Goal: Information Seeking & Learning: Learn about a topic

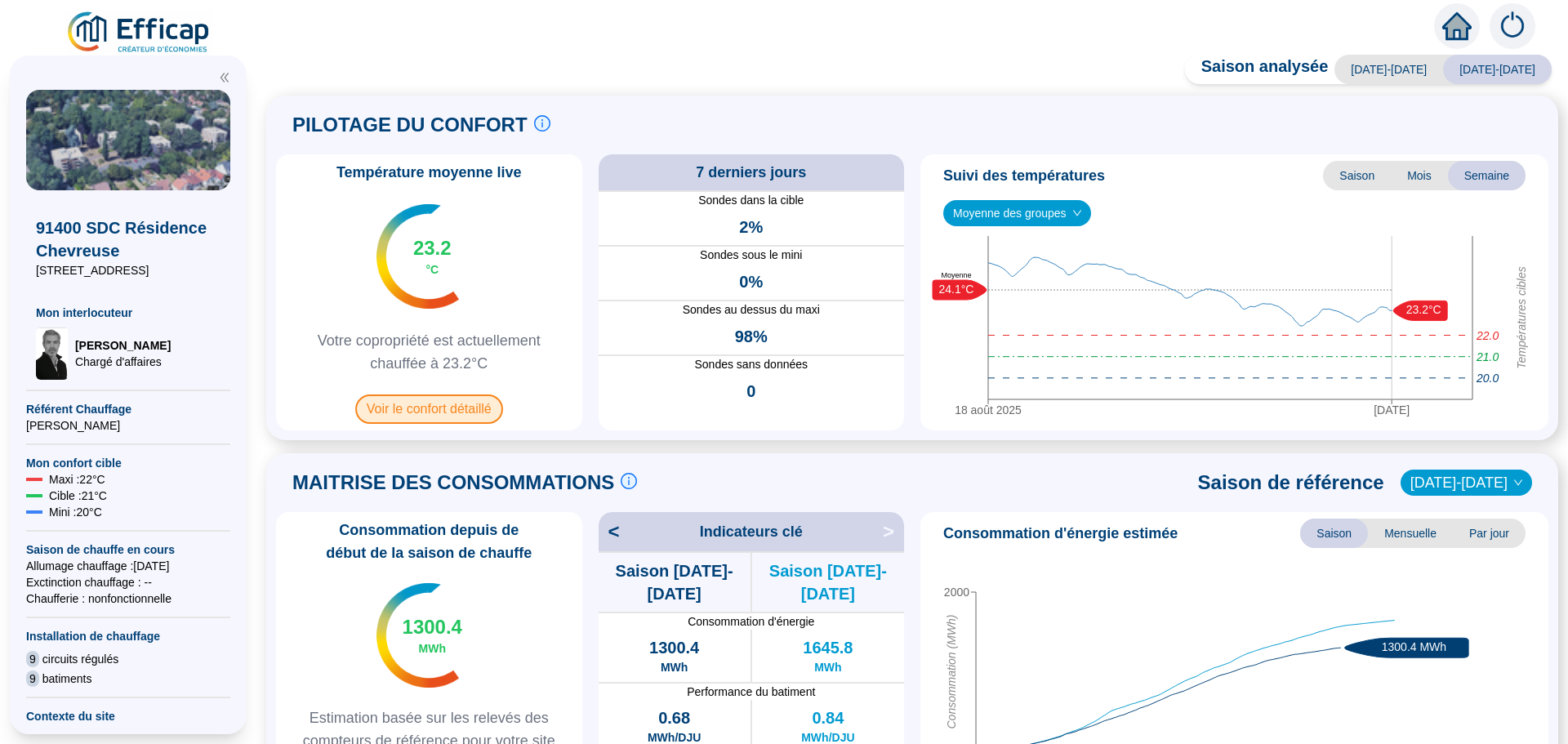
click at [446, 415] on span "Voir le confort détaillé" at bounding box center [428, 409] width 148 height 30
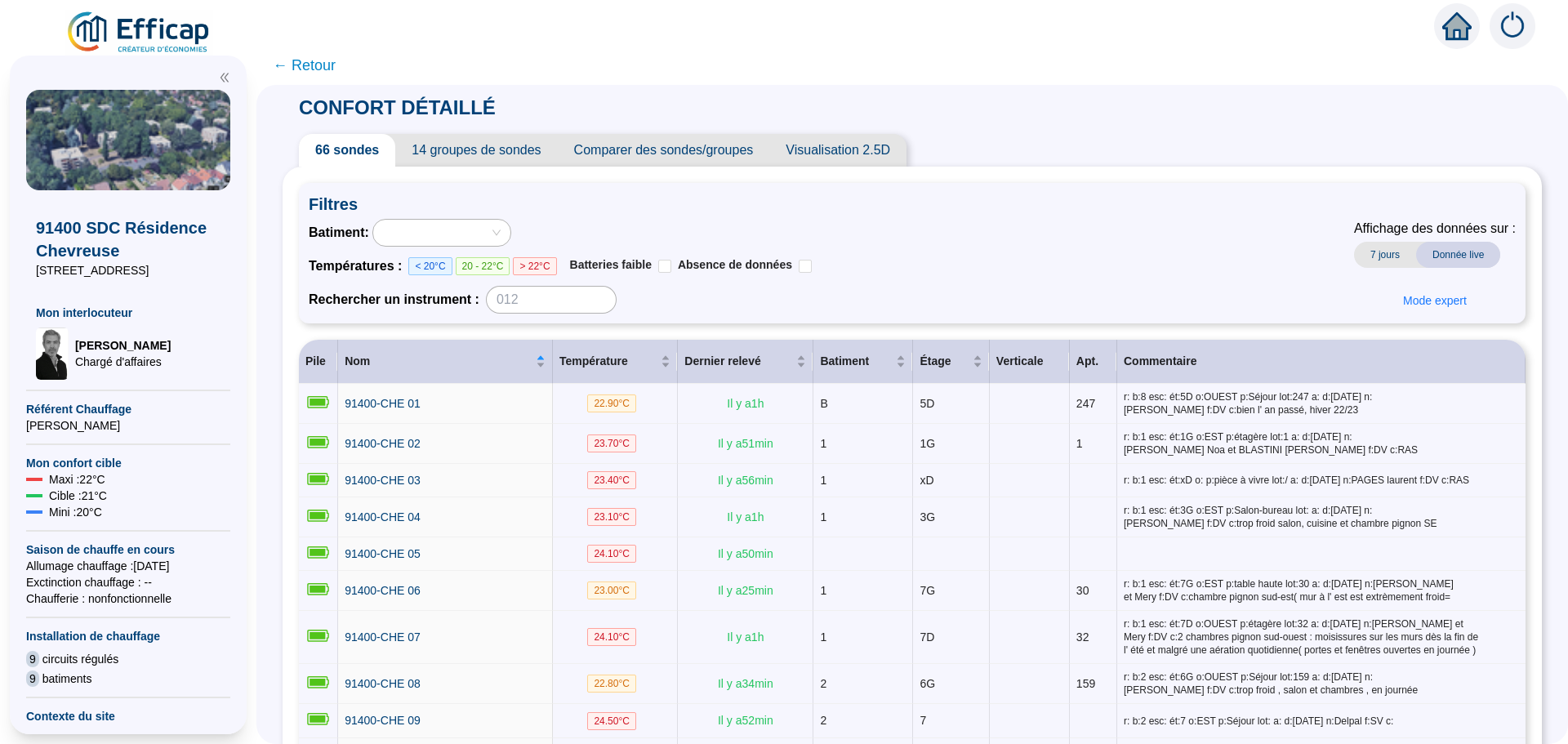
click at [690, 149] on span "Comparer des sondes/groupes" at bounding box center [664, 150] width 212 height 32
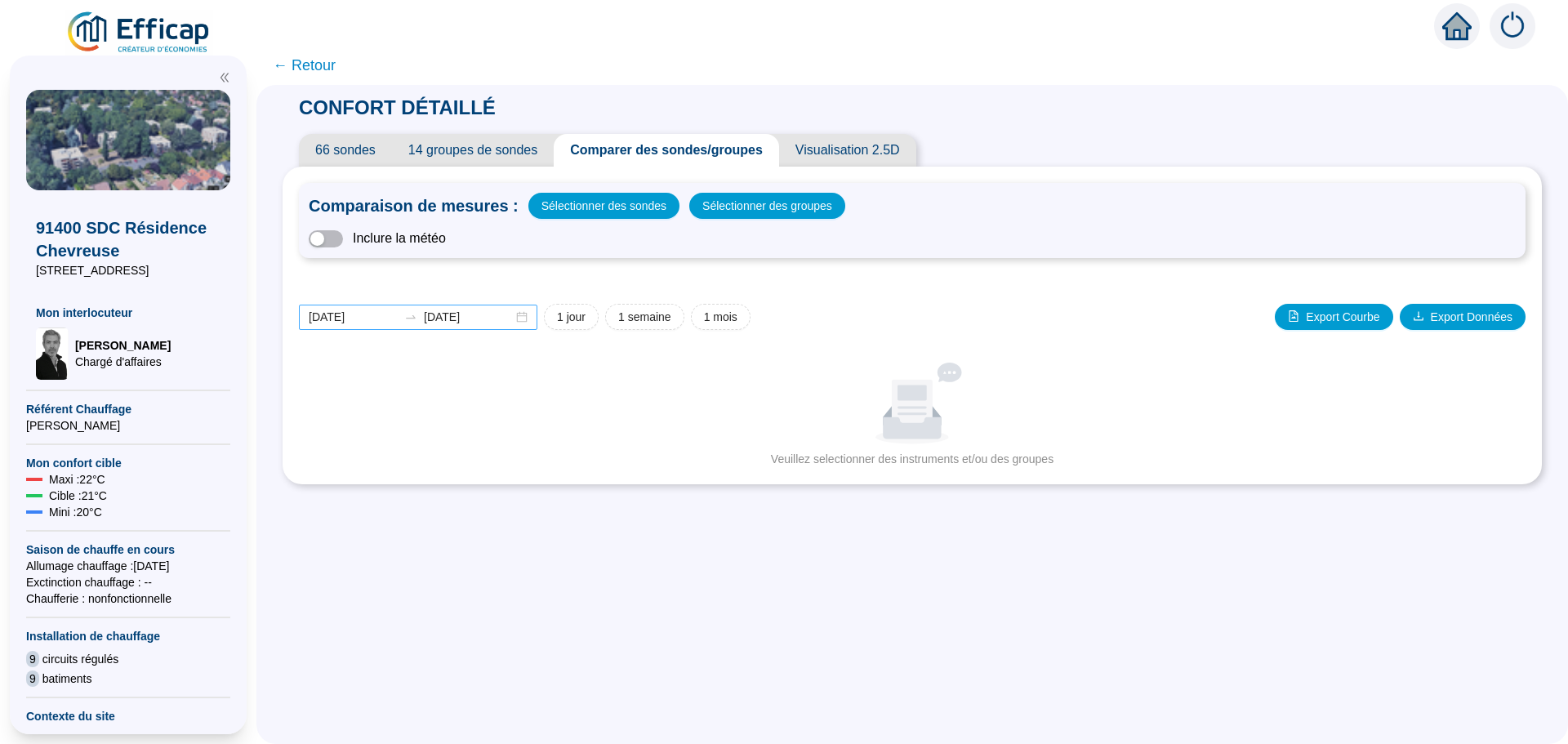
click at [535, 320] on div "[DATE] [DATE]" at bounding box center [418, 317] width 238 height 25
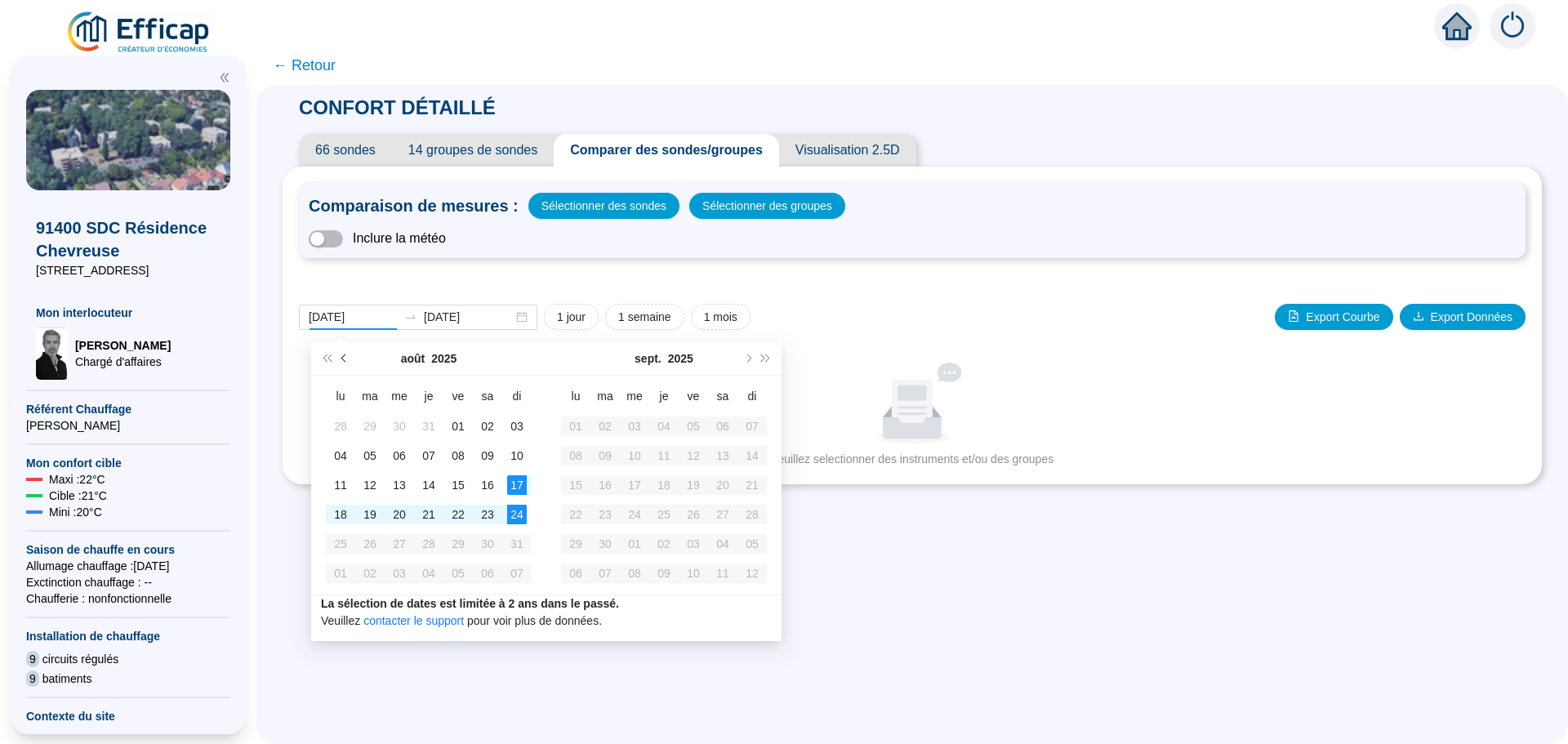
click at [339, 360] on button "Mois précédent (PageUp)" at bounding box center [344, 358] width 18 height 32
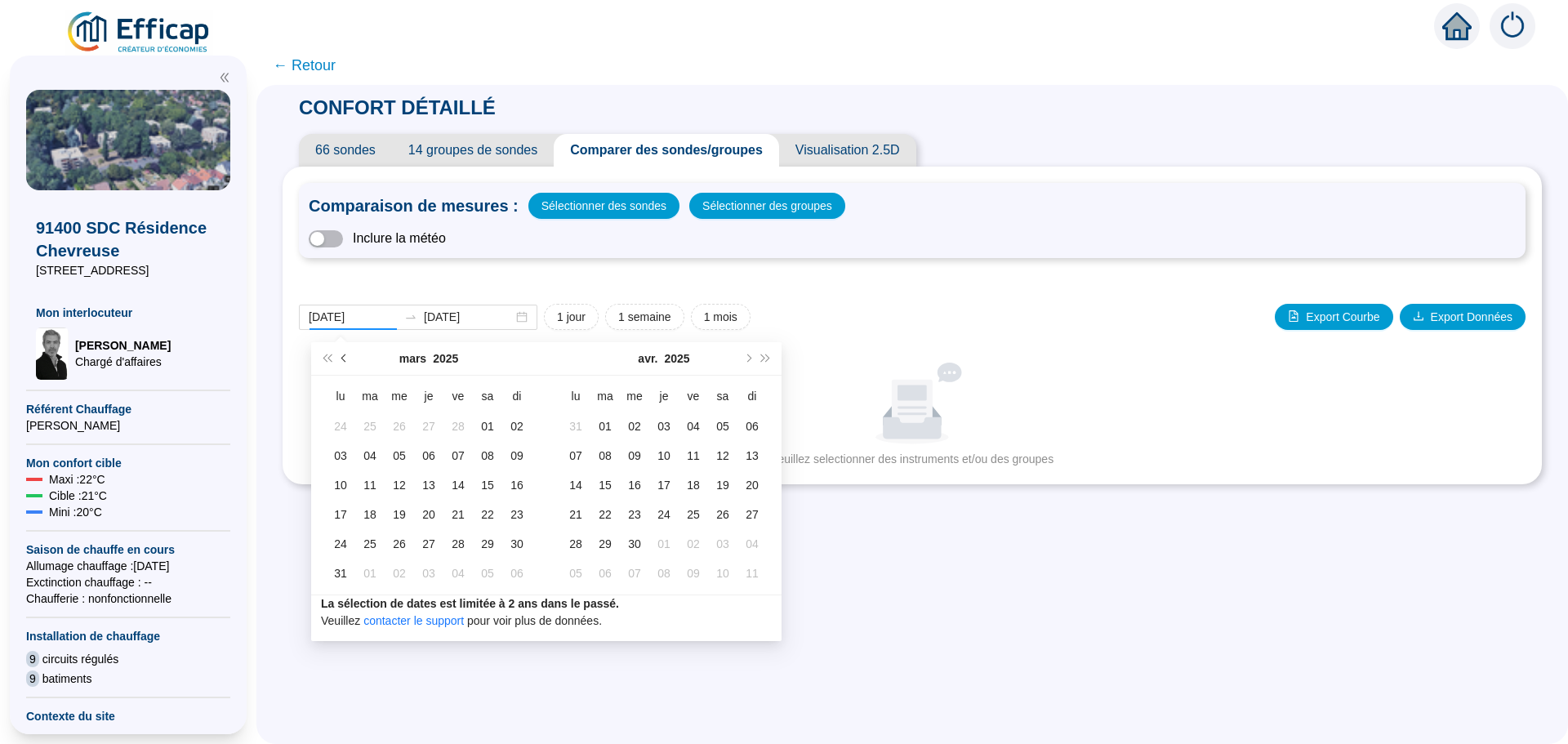
click at [339, 360] on button "Mois précédent (PageUp)" at bounding box center [344, 358] width 18 height 32
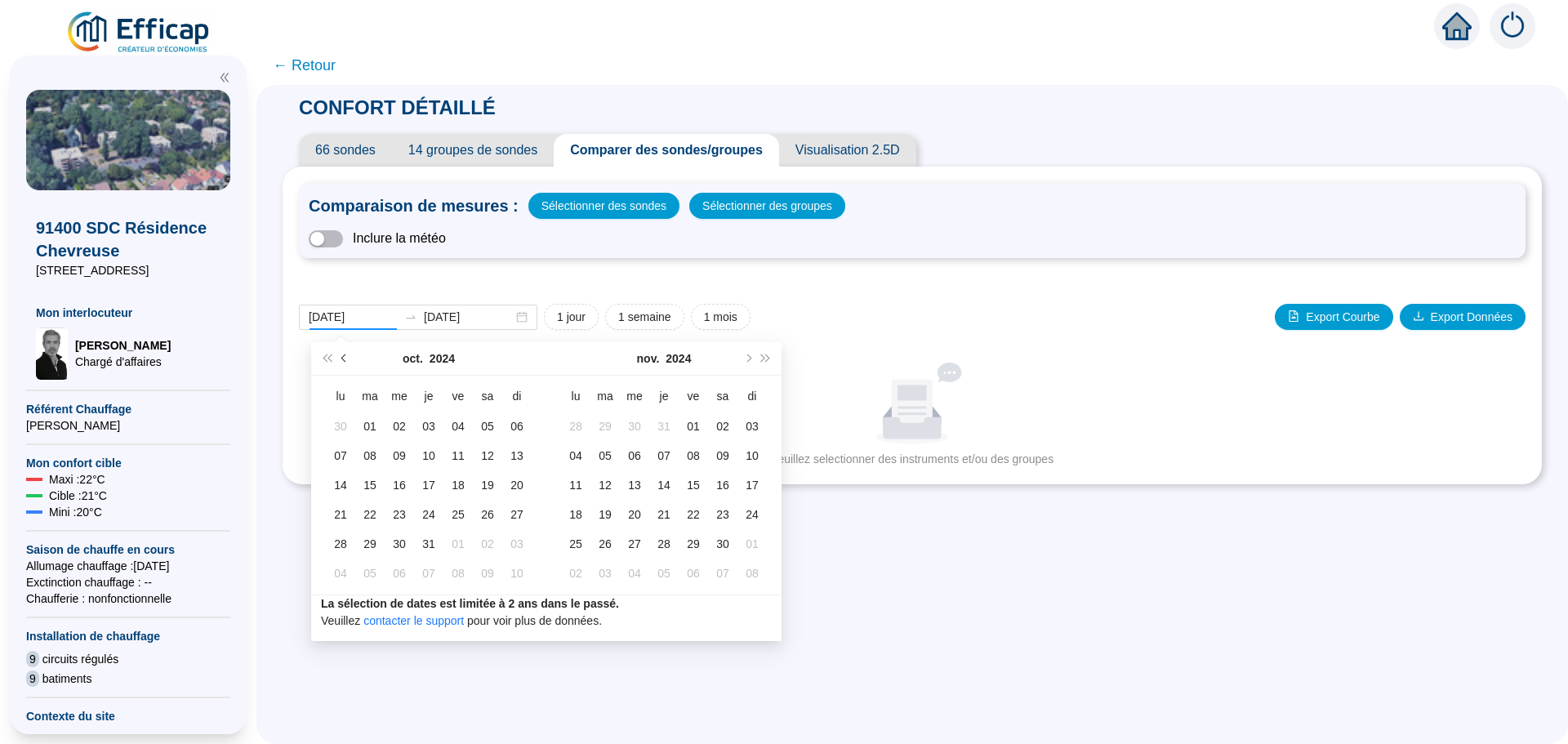
click at [339, 360] on button "Mois précédent (PageUp)" at bounding box center [344, 358] width 18 height 32
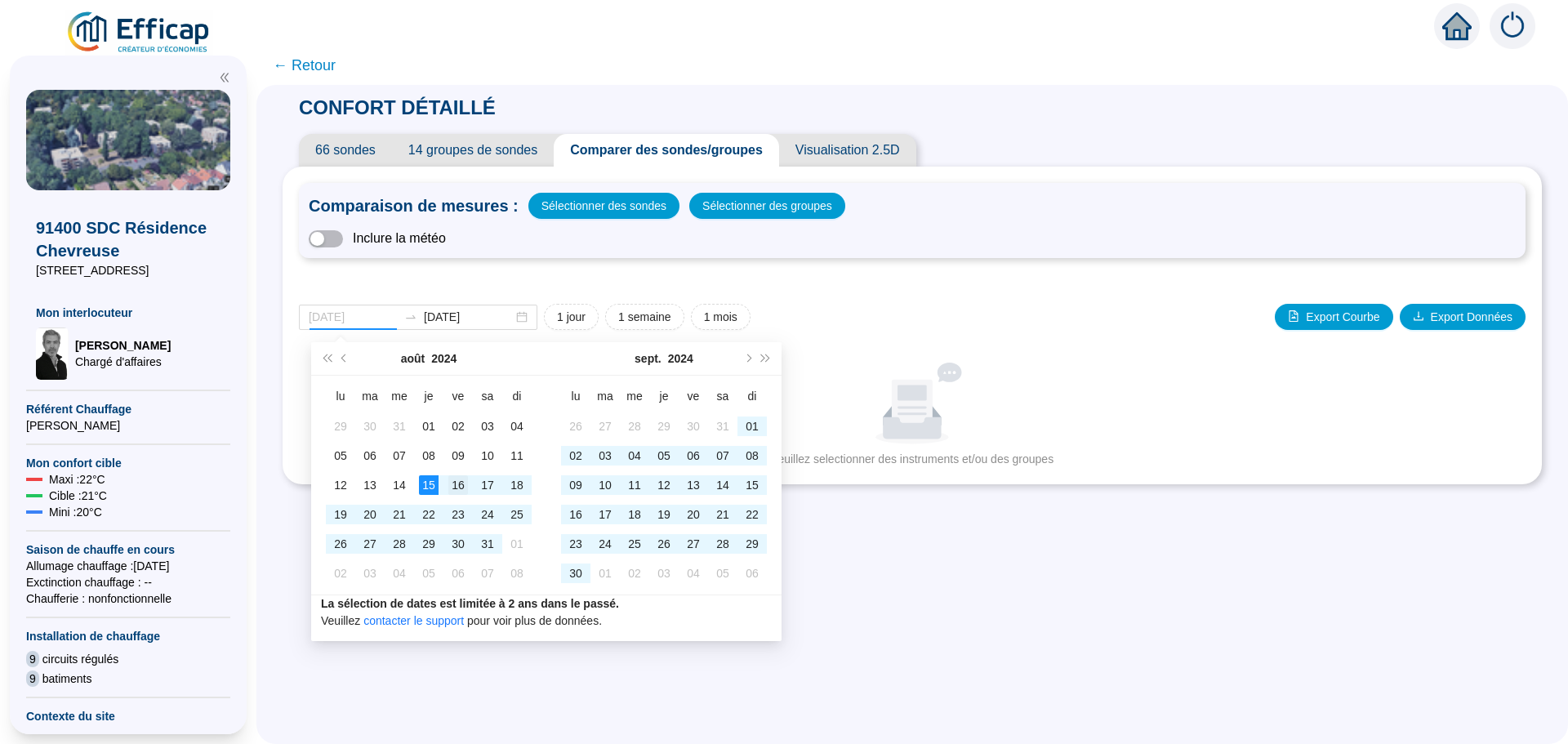
type input "[DATE]"
click at [452, 489] on div "16" at bounding box center [458, 485] width 19 height 19
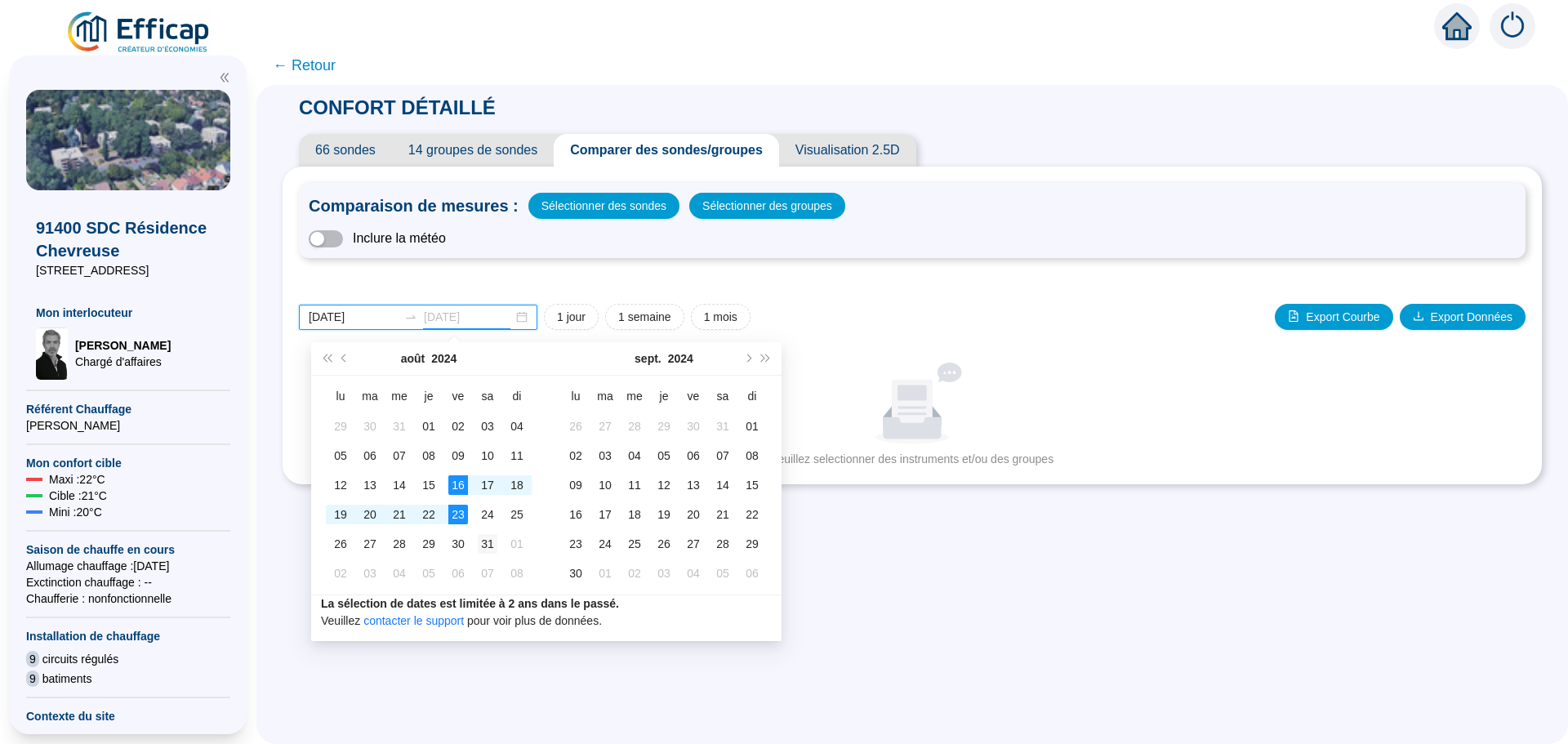
type input "[DATE]"
click at [477, 542] on div "31" at bounding box center [487, 544] width 19 height 19
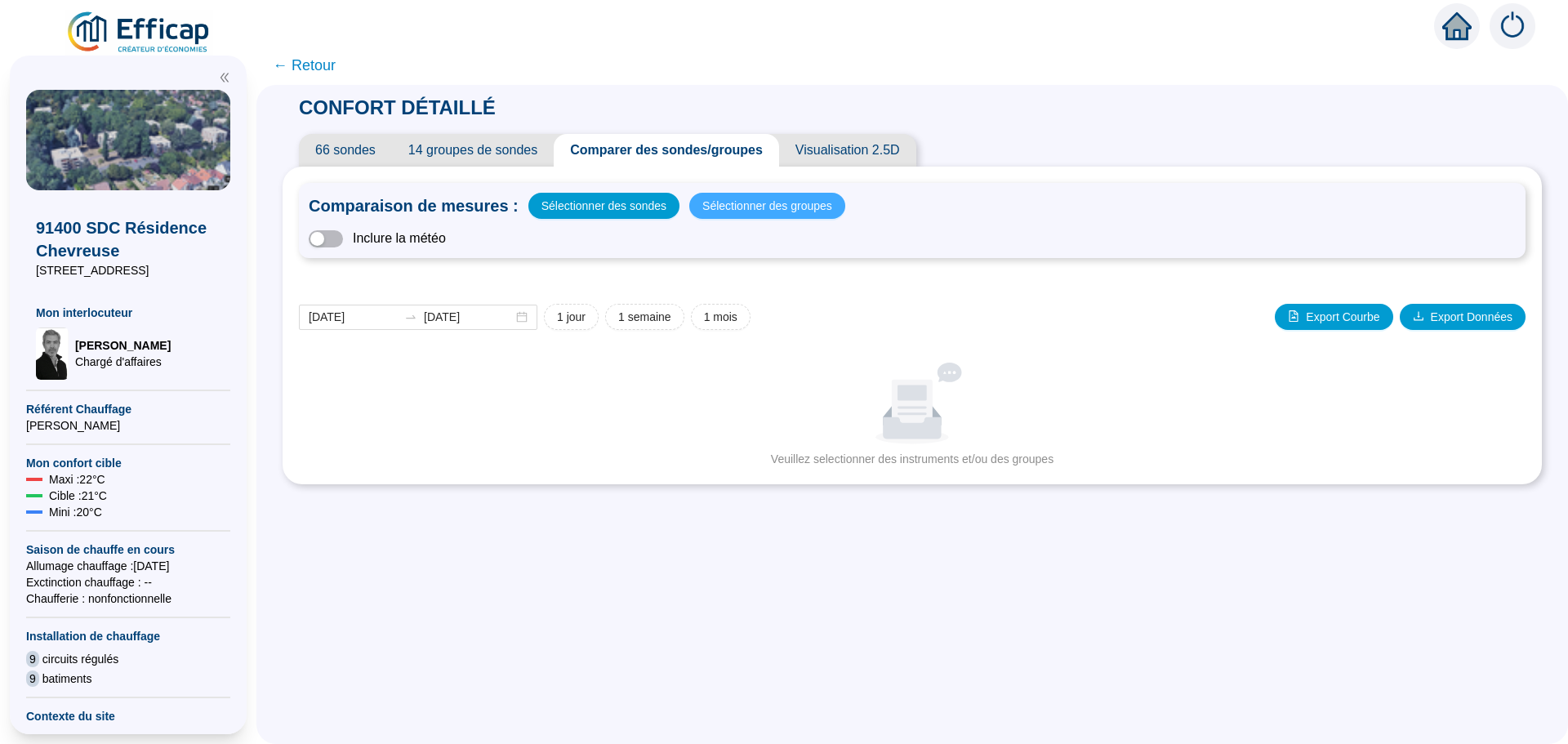
click at [767, 200] on span "Sélectionner des groupes" at bounding box center [767, 206] width 130 height 23
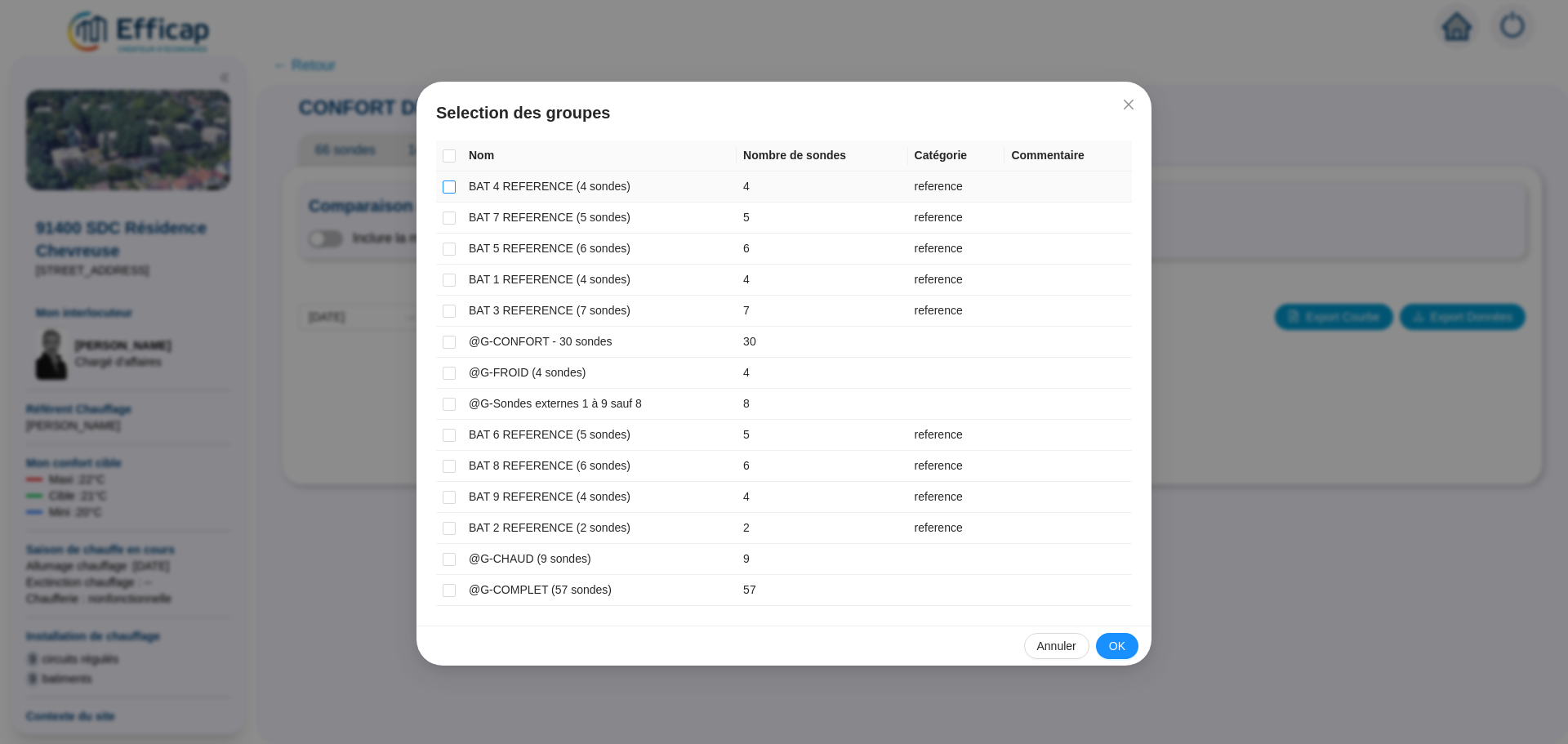
click at [442, 187] on input "checkbox" at bounding box center [449, 187] width 13 height 13
checkbox input "true"
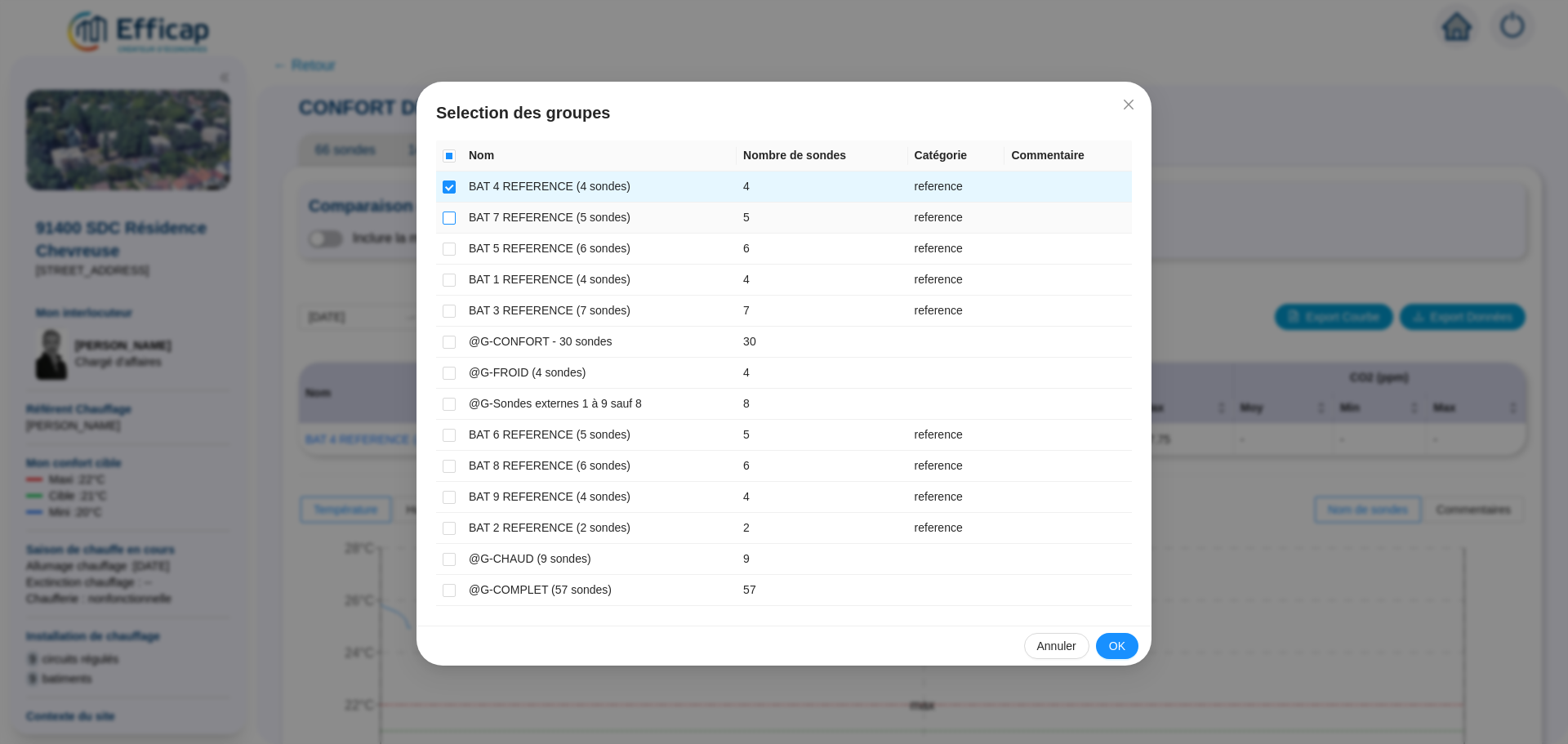
click at [447, 210] on label at bounding box center [449, 218] width 13 height 18
click at [447, 211] on input "checkbox" at bounding box center [449, 217] width 13 height 13
checkbox input "true"
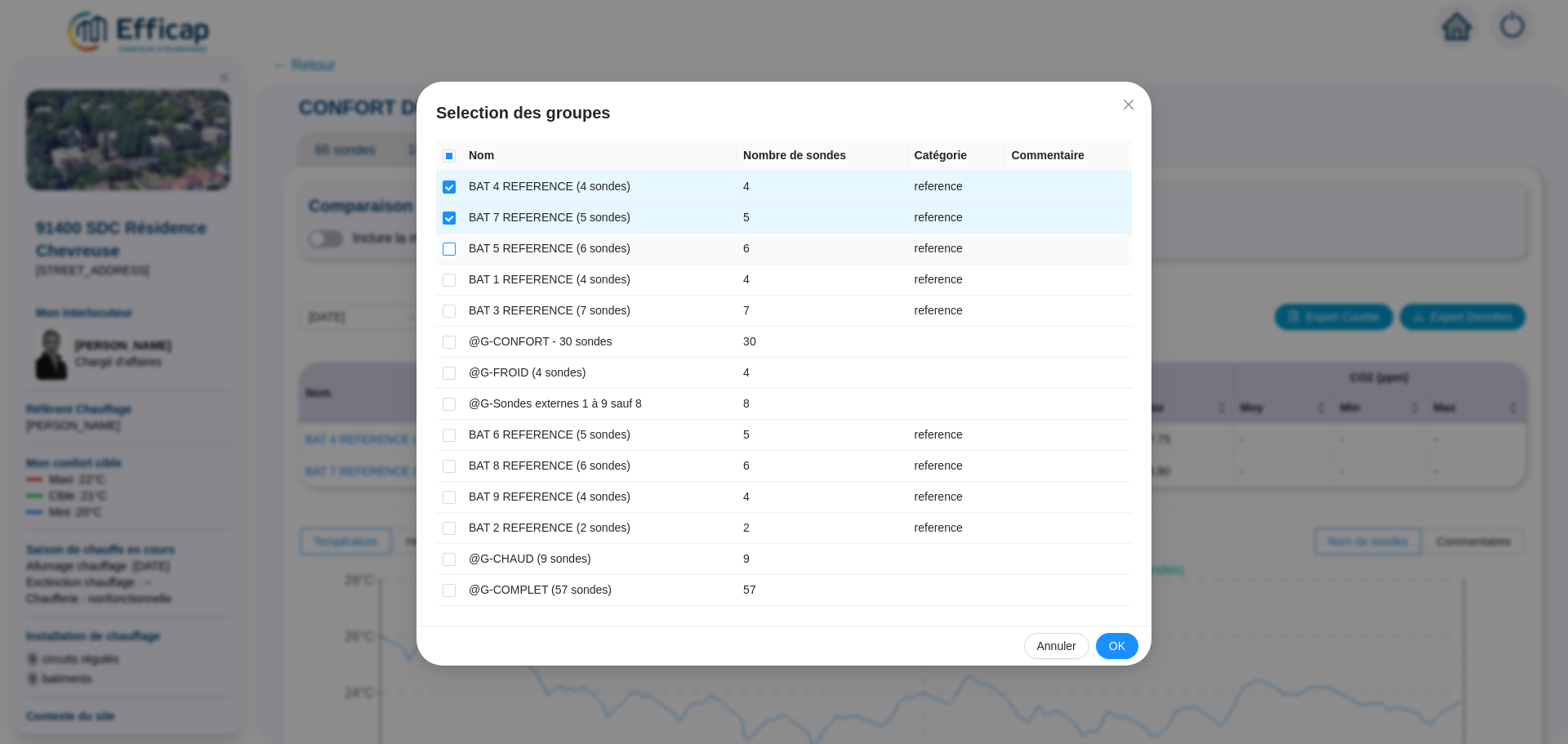
click at [449, 245] on input "checkbox" at bounding box center [449, 249] width 13 height 13
checkbox input "true"
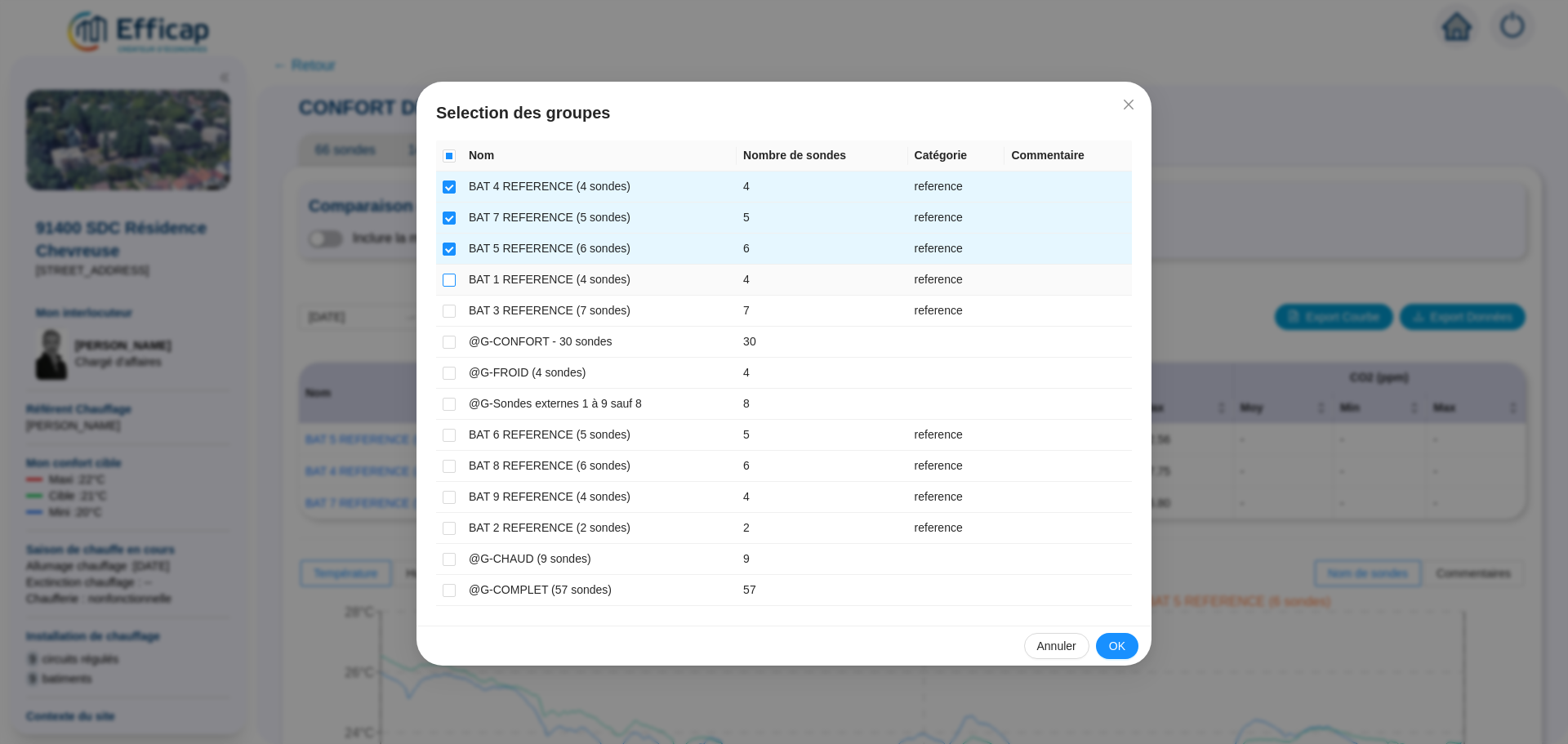
click at [446, 277] on input "checkbox" at bounding box center [449, 280] width 13 height 13
checkbox input "true"
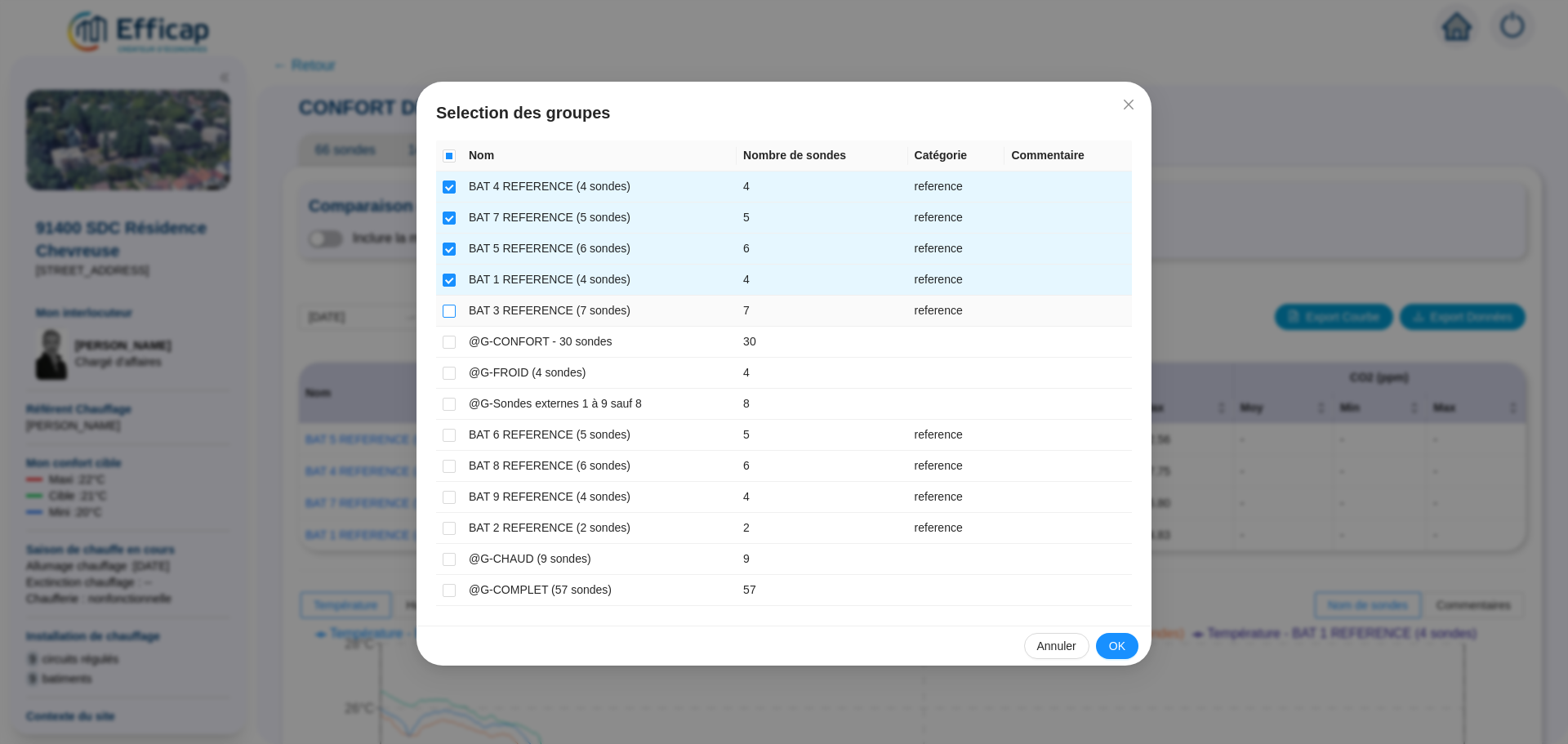
click at [444, 311] on input "checkbox" at bounding box center [449, 311] width 13 height 13
checkbox input "true"
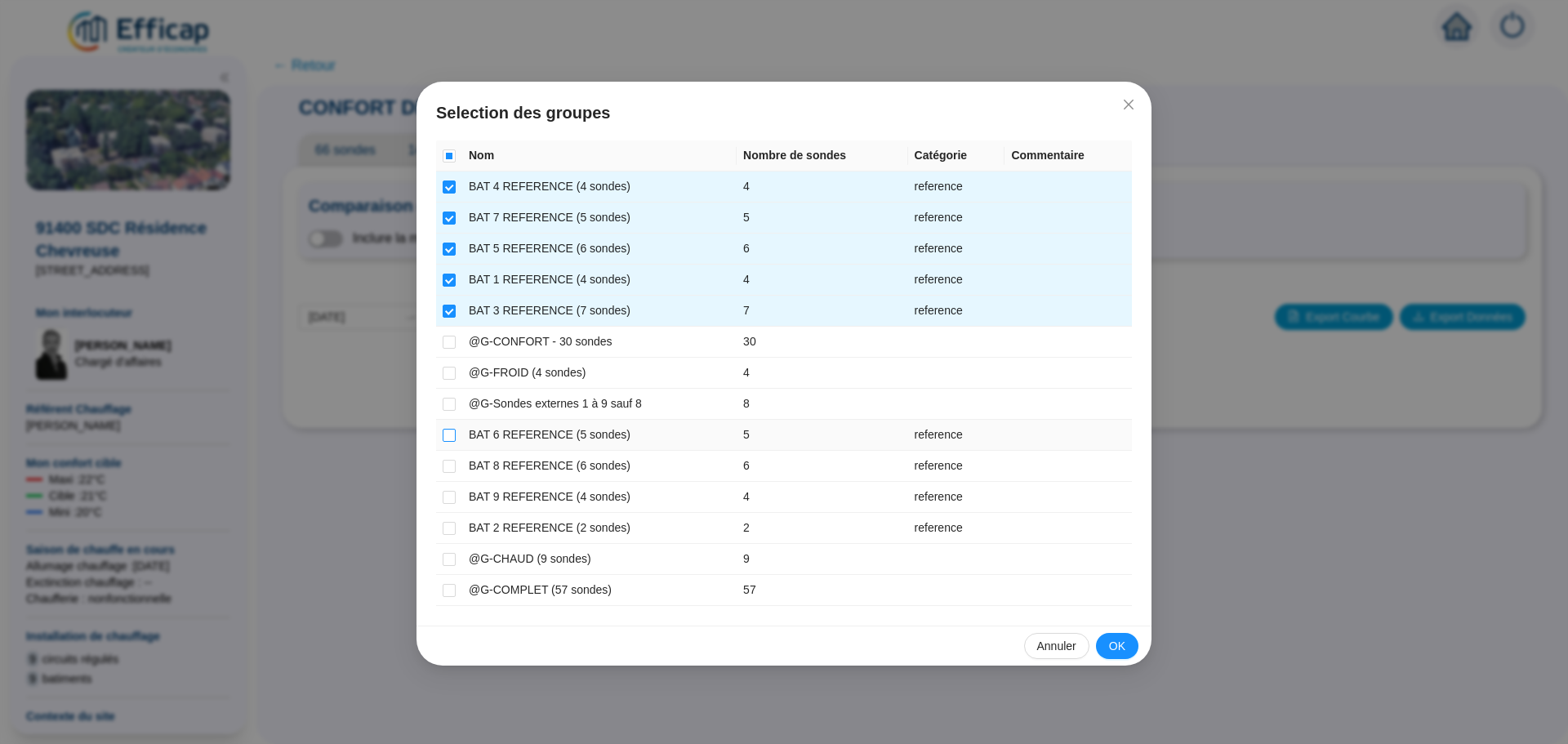
click at [450, 435] on input "checkbox" at bounding box center [449, 435] width 13 height 13
checkbox input "true"
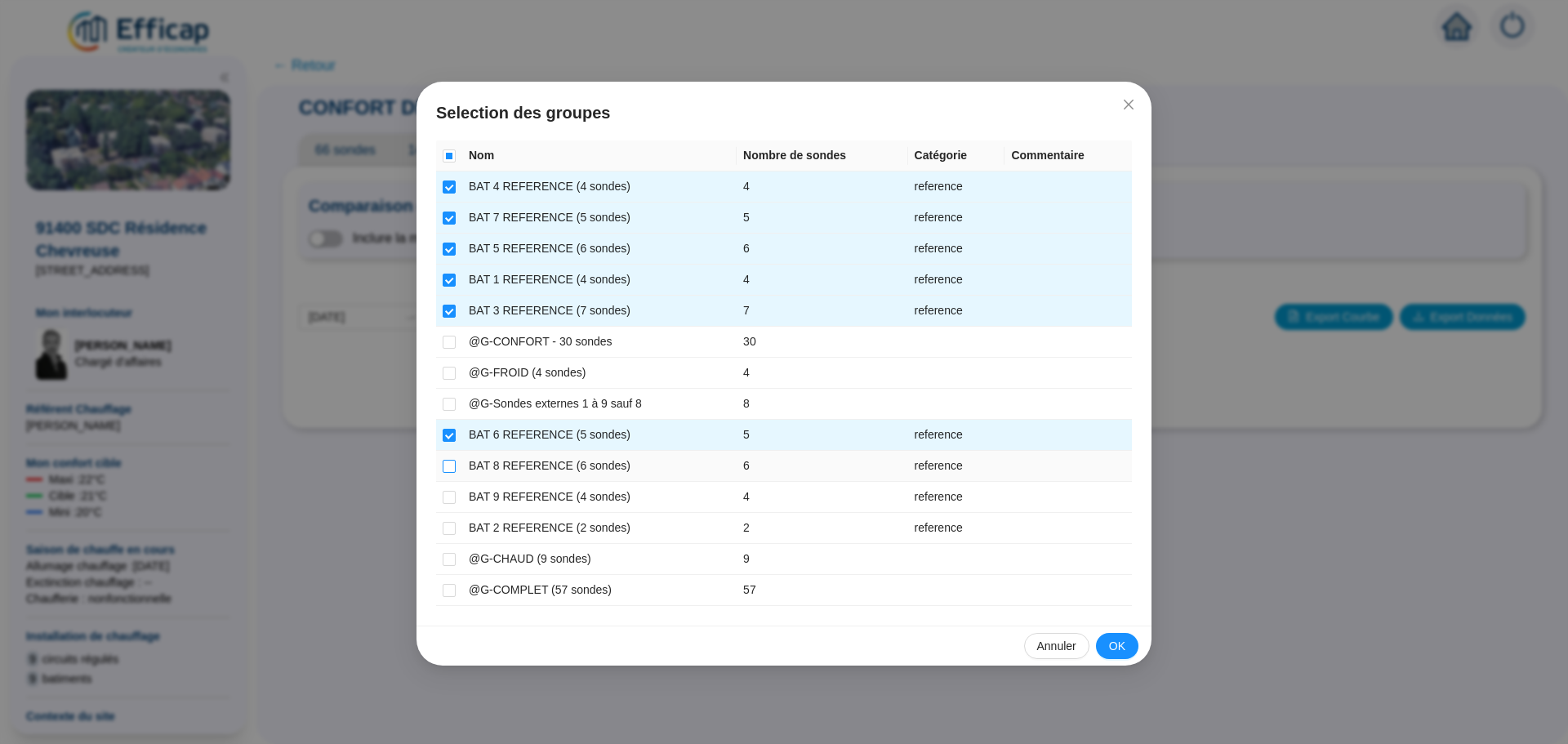
click at [450, 463] on input "checkbox" at bounding box center [449, 466] width 13 height 13
checkbox input "true"
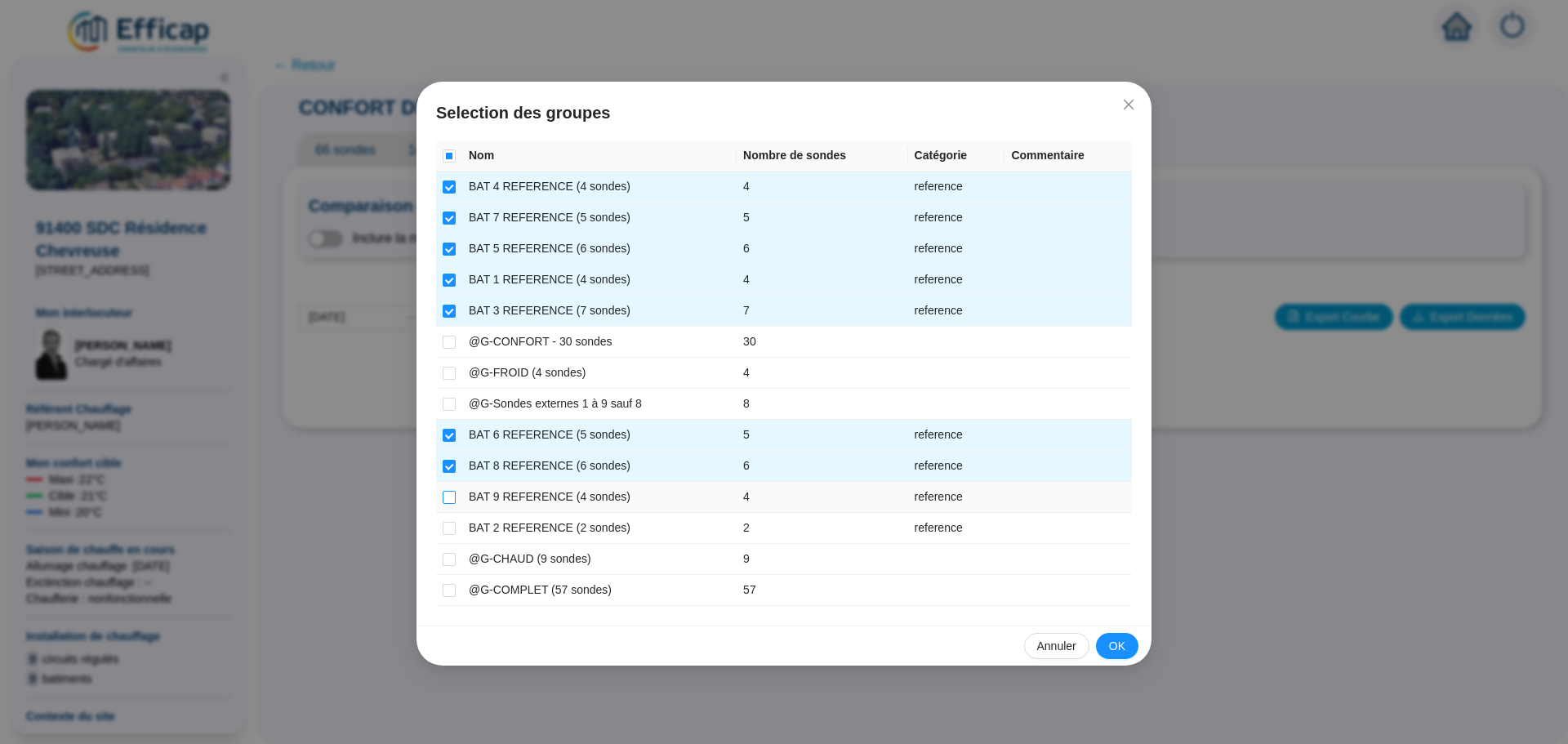
click at [449, 499] on input "checkbox" at bounding box center [449, 497] width 13 height 13
checkbox input "true"
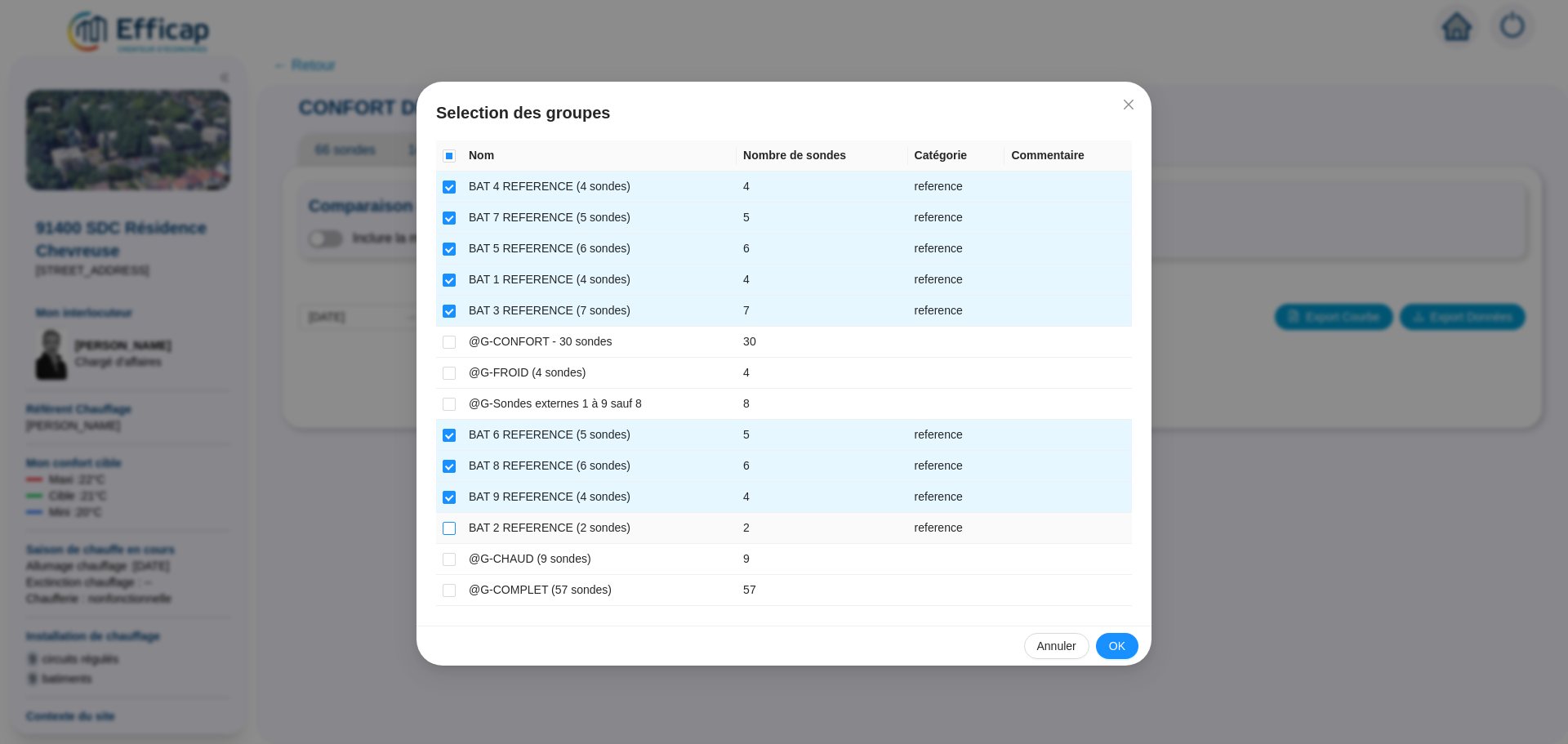
click at [453, 527] on input "checkbox" at bounding box center [449, 528] width 13 height 13
checkbox input "true"
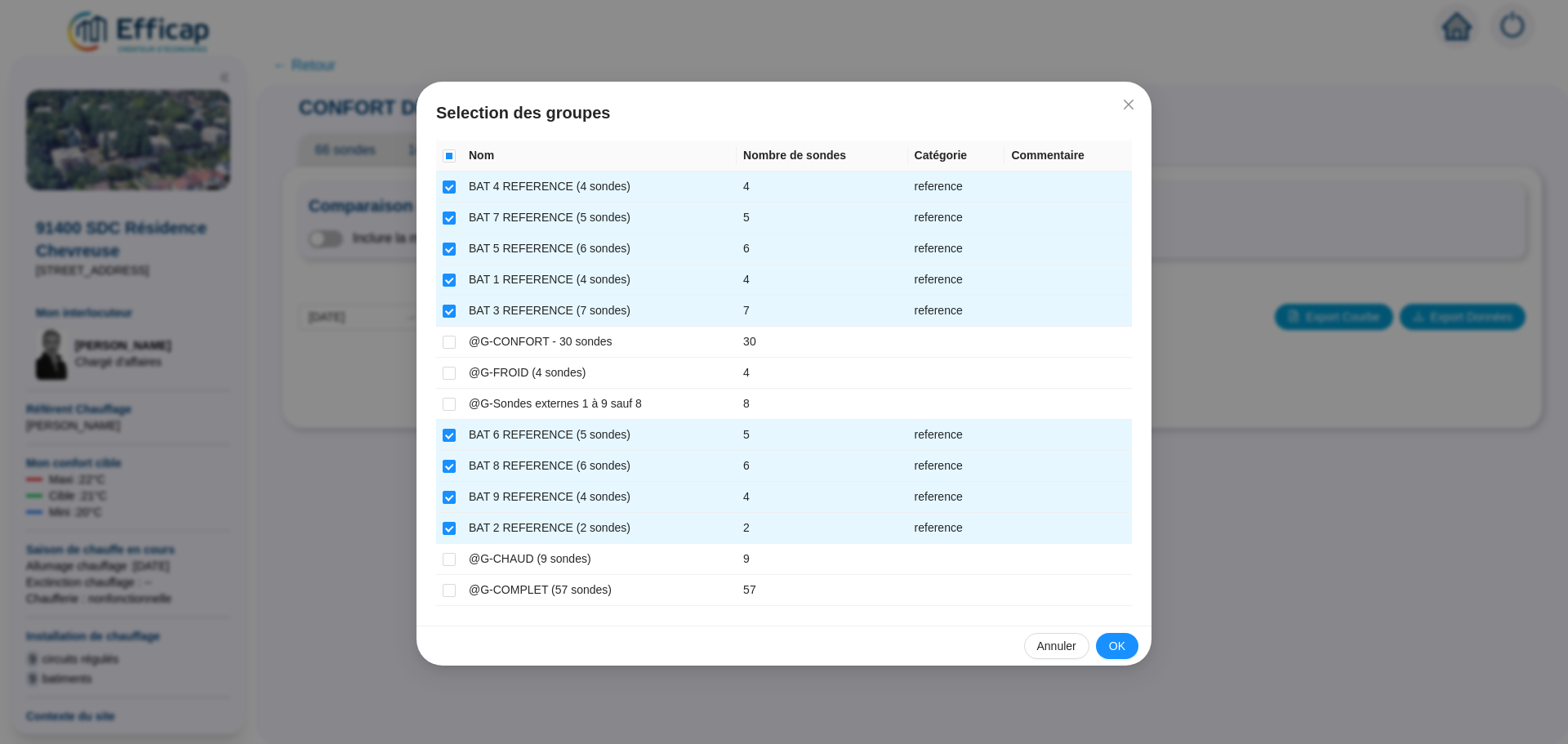
click at [1119, 646] on span "OK" at bounding box center [1117, 647] width 17 height 18
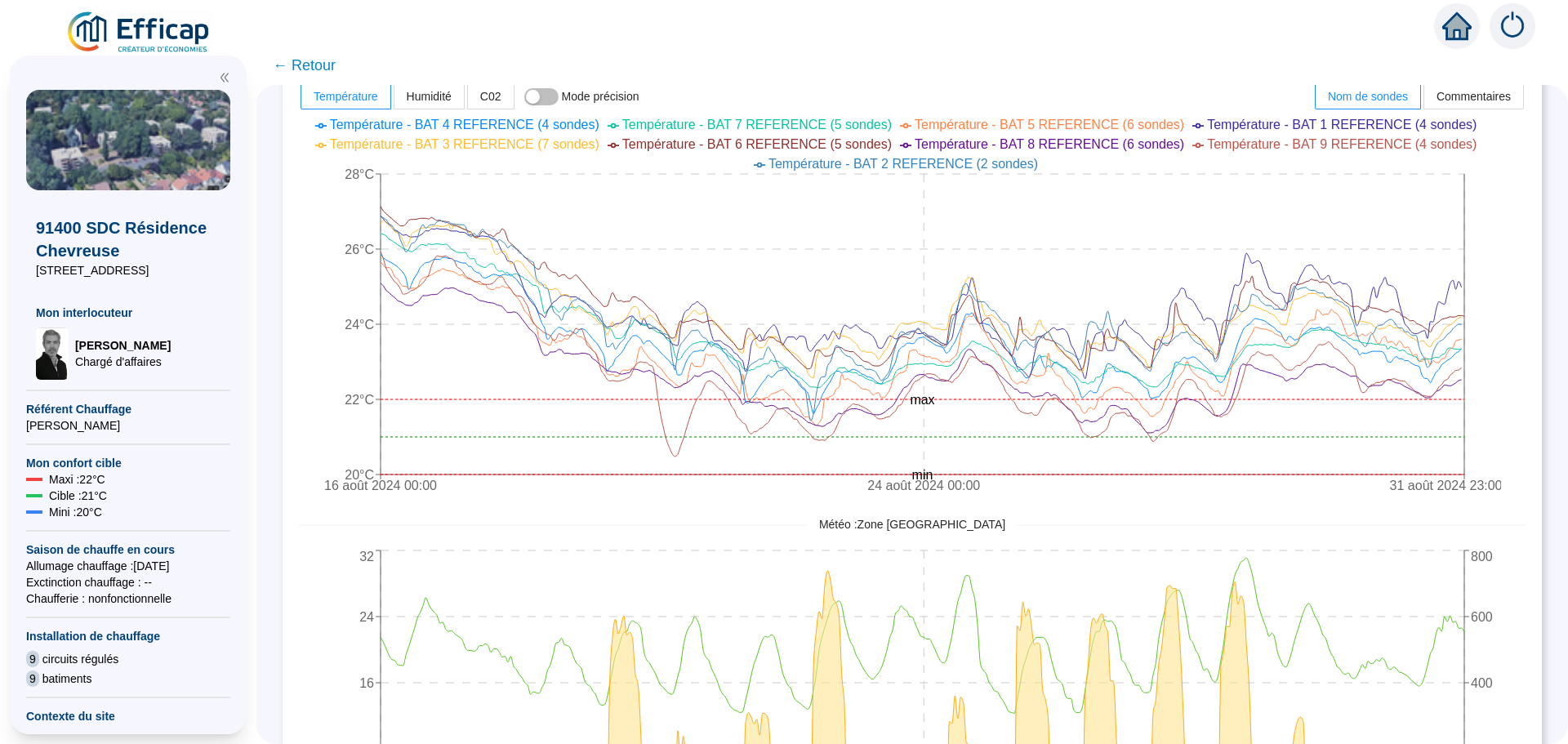
scroll to position [735, 0]
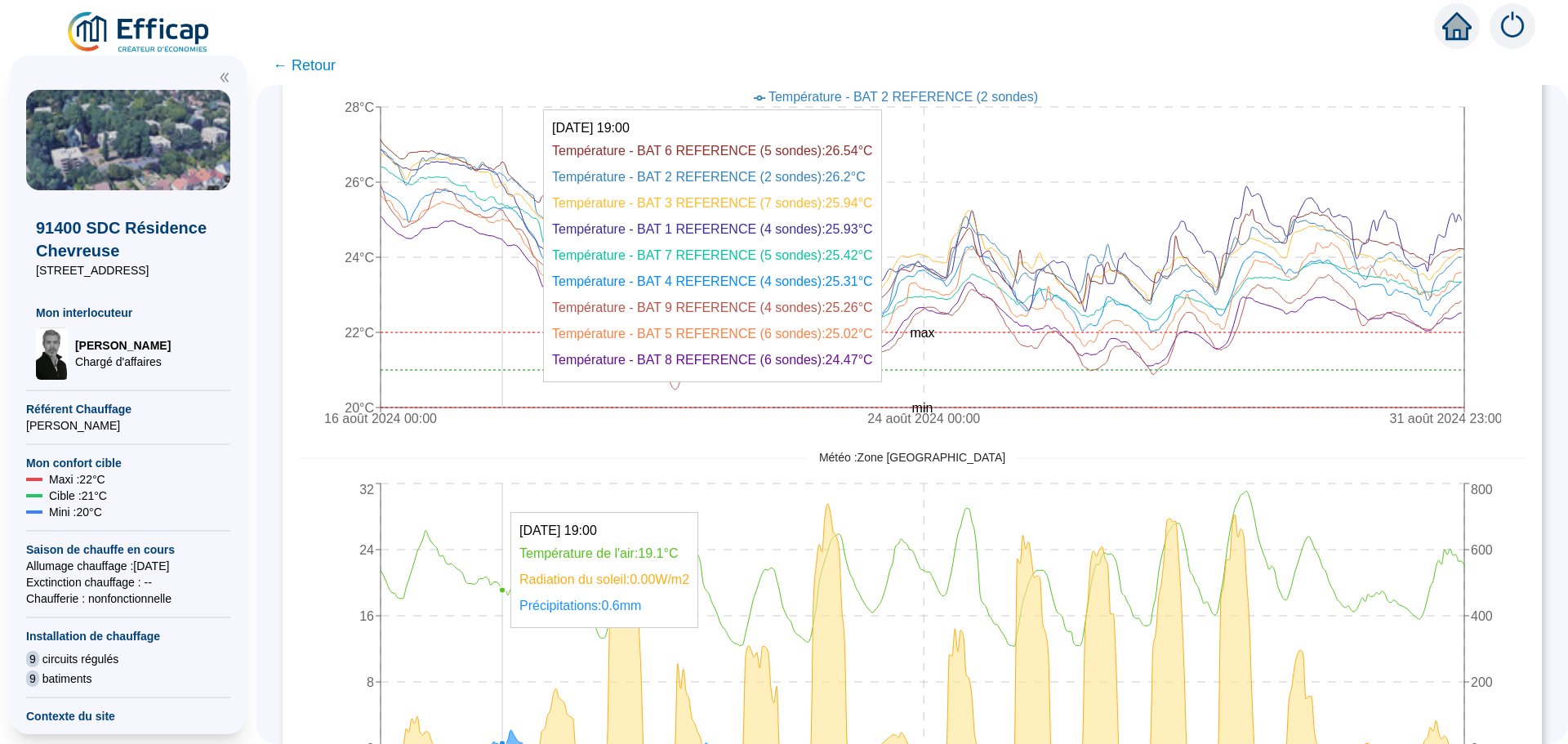
drag, startPoint x: 507, startPoint y: 507, endPoint x: 515, endPoint y: 504, distance: 8.5
click at [515, 504] on icon "[DATE] 00:00 [DATE] 00:00 [DATE] 23:00 0 8 16 24 32 0 200 400 600 800" at bounding box center [900, 642] width 1202 height 327
